Goal: Check status: Check status

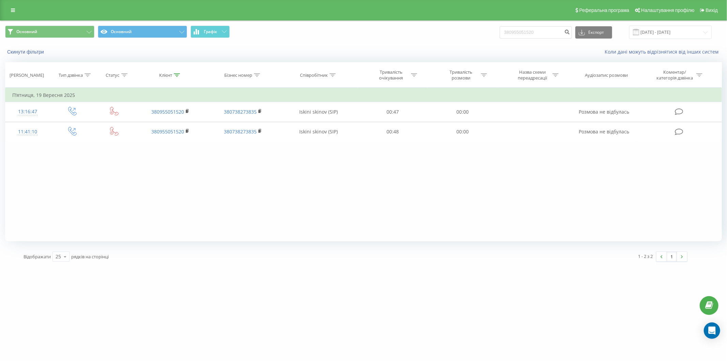
click at [3, 48] on div "Скинути фільтри Коли дані можуть відрізнятися вiд інших систем" at bounding box center [363, 52] width 726 height 16
click at [22, 50] on button "Скинути фільтри" at bounding box center [26, 52] width 42 height 6
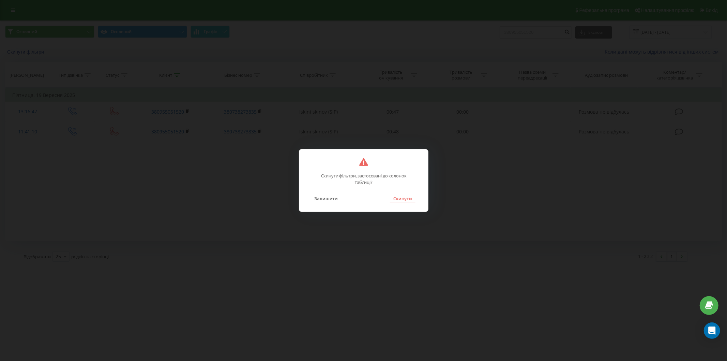
click at [394, 198] on button "Скинути" at bounding box center [403, 198] width 26 height 9
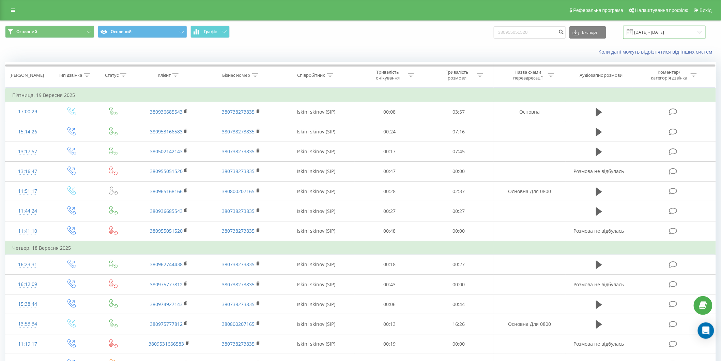
click at [663, 33] on input "[DATE] - [DATE]" at bounding box center [664, 32] width 82 height 13
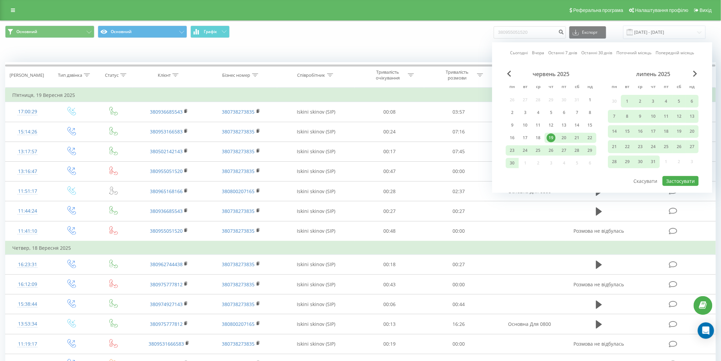
click at [516, 52] on link "Сьогодні" at bounding box center [519, 52] width 18 height 6
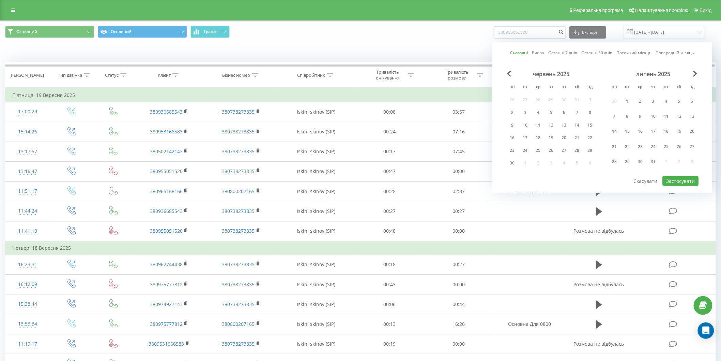
click at [682, 185] on div "Сьогодні Вчора Останні 7 днів Останні 30 днів Поточний місяць Попередній місяць…" at bounding box center [602, 117] width 220 height 150
click at [677, 180] on button "Застосувати" at bounding box center [681, 181] width 36 height 10
type input "[DATE] - [DATE]"
